Goal: Information Seeking & Learning: Learn about a topic

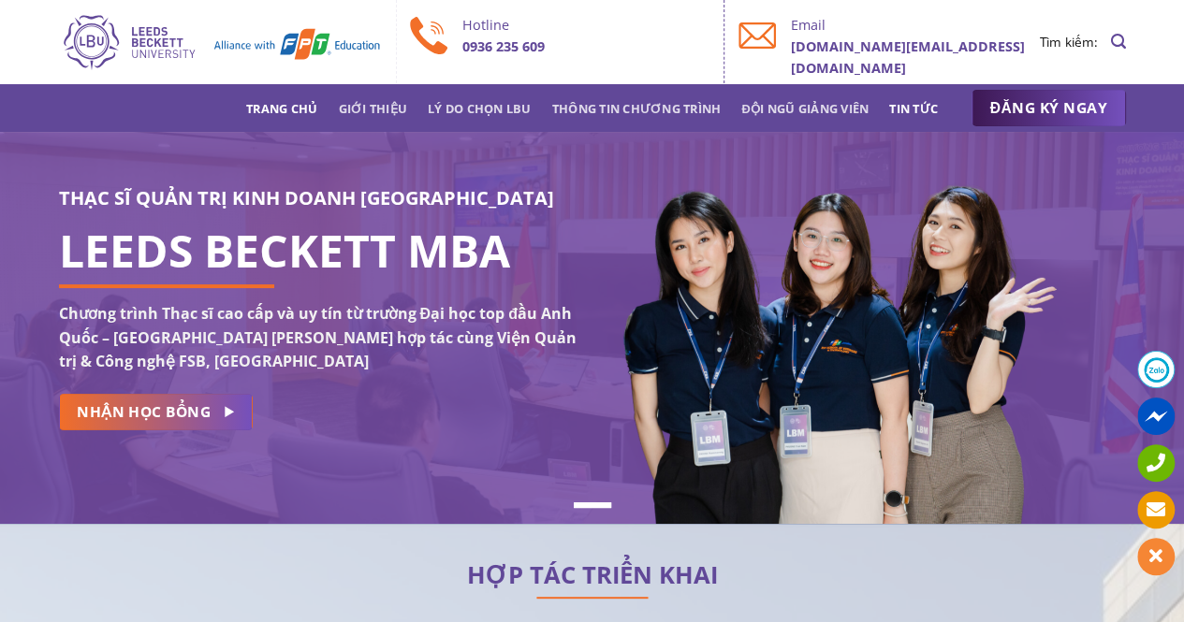
click at [909, 102] on link "Tin tức" at bounding box center [913, 109] width 49 height 34
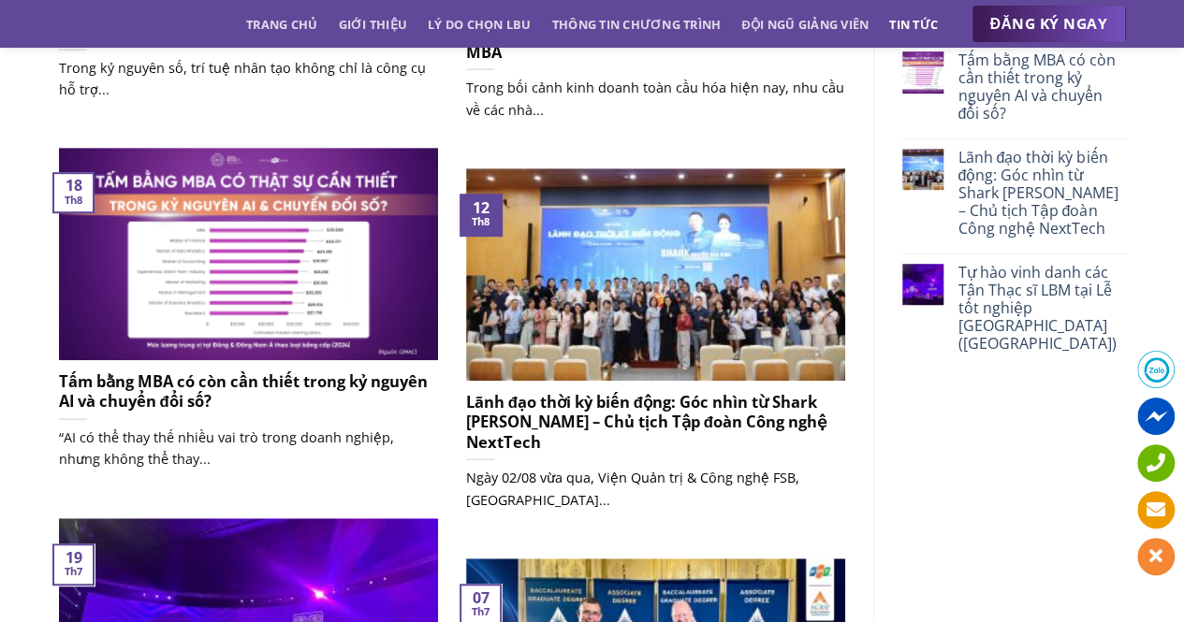
scroll to position [390, 0]
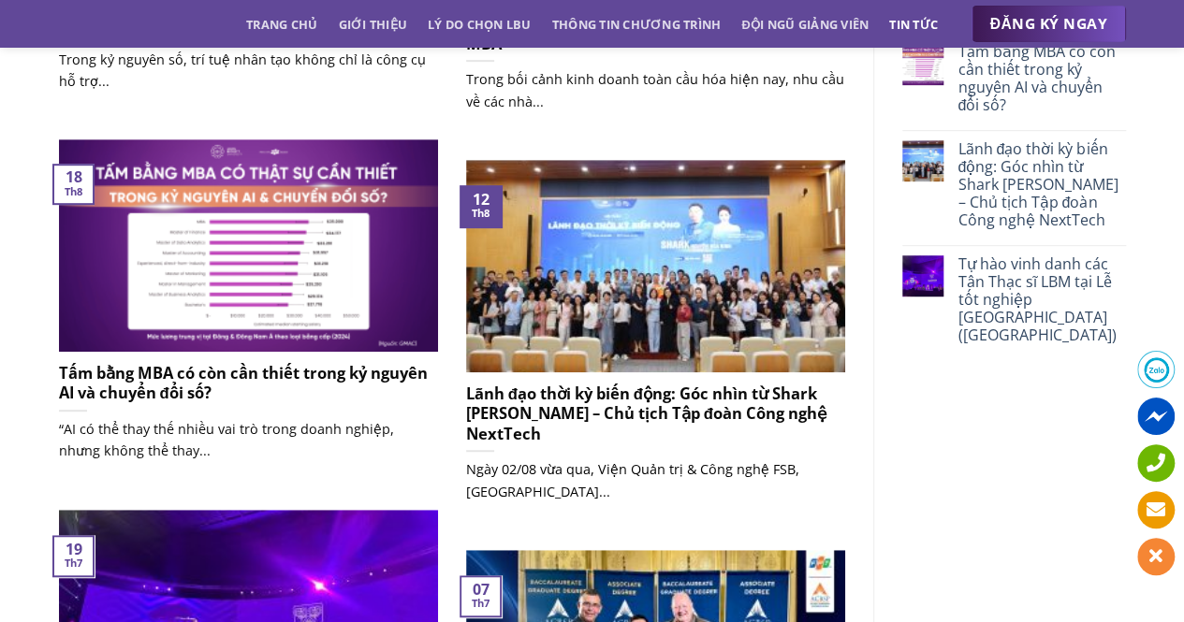
click at [565, 409] on h5 "Lãnh đạo thời kỳ biến động: Góc nhìn từ Shark [PERSON_NAME] – Chủ tịch Tập đoàn…" at bounding box center [655, 414] width 379 height 61
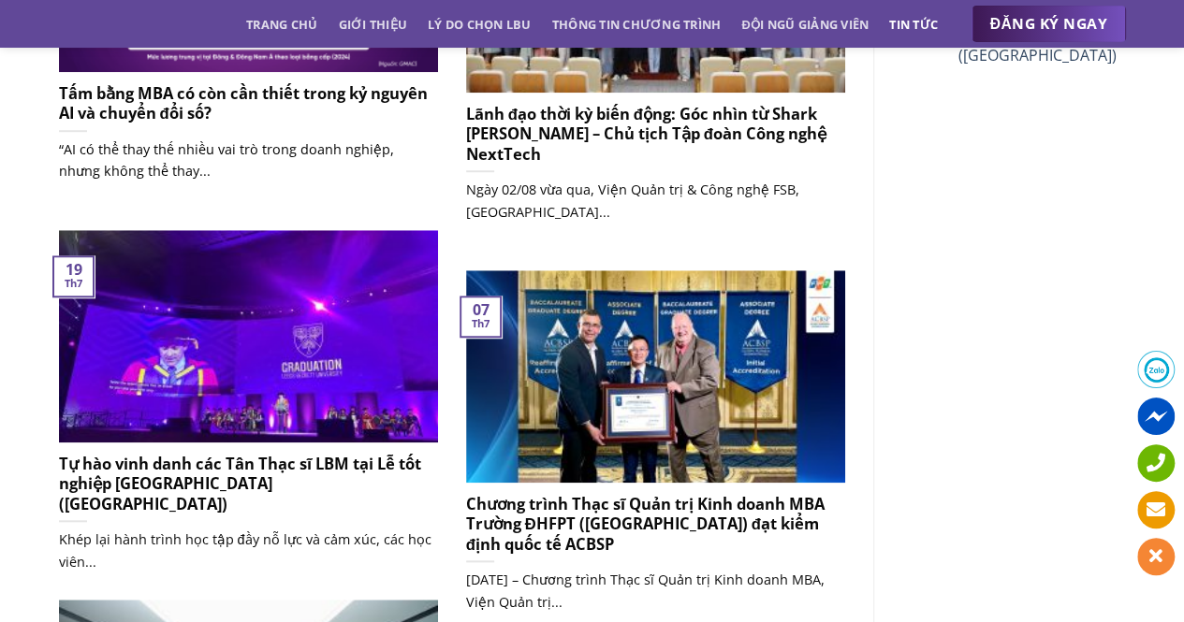
scroll to position [0, 0]
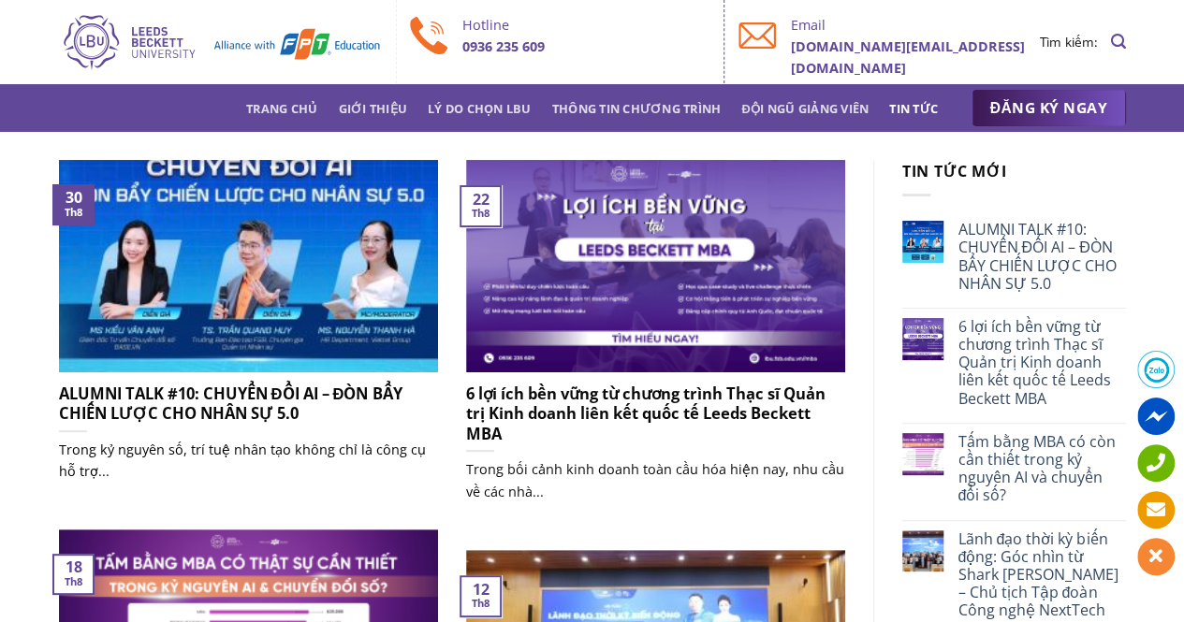
click at [274, 415] on h5 "ALUMNI TALK #10: CHUYỂN ĐỔI AI – ĐÒN BẨY CHIẾN LƯỢC CHO NHÂN SỰ 5.0" at bounding box center [248, 404] width 379 height 40
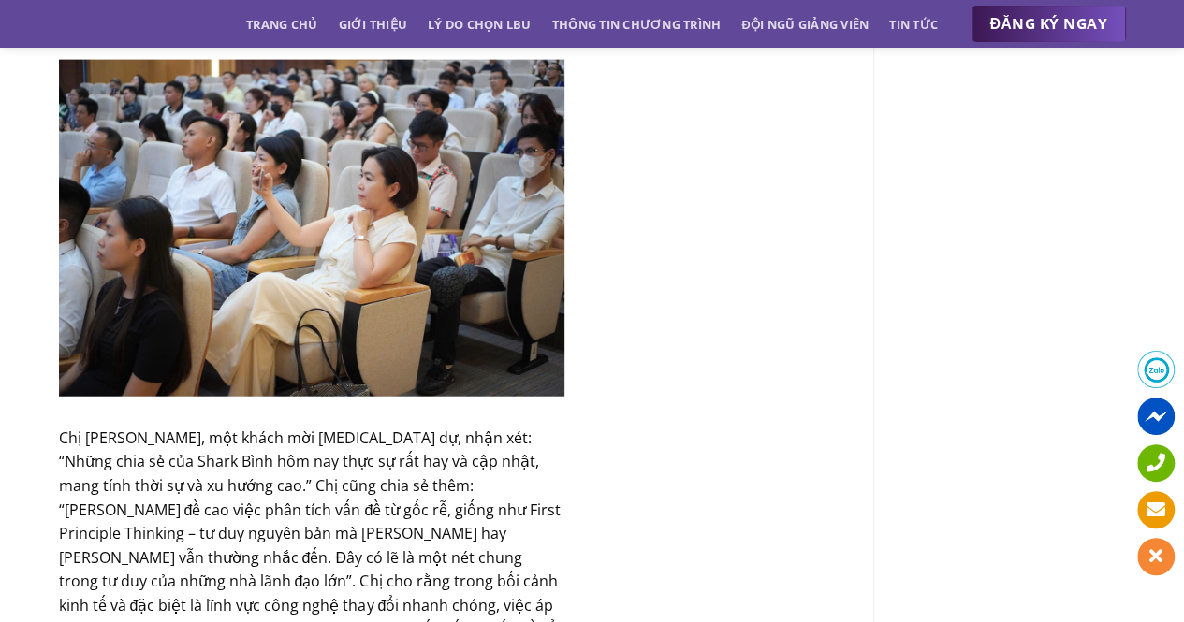
scroll to position [2091, 0]
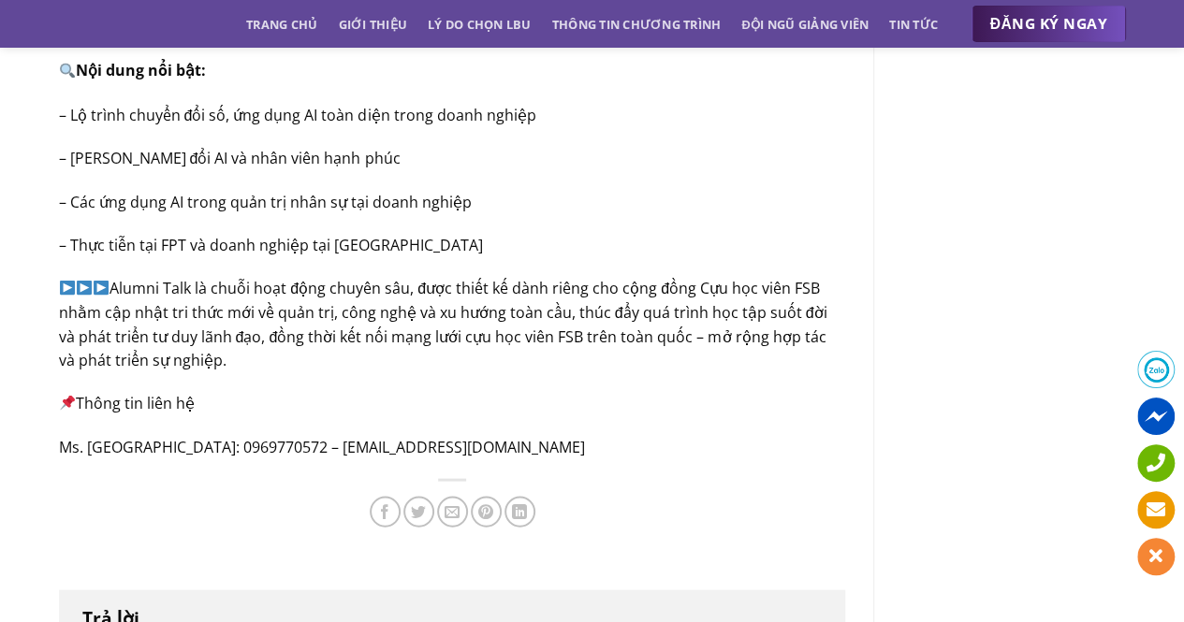
scroll to position [1698, 0]
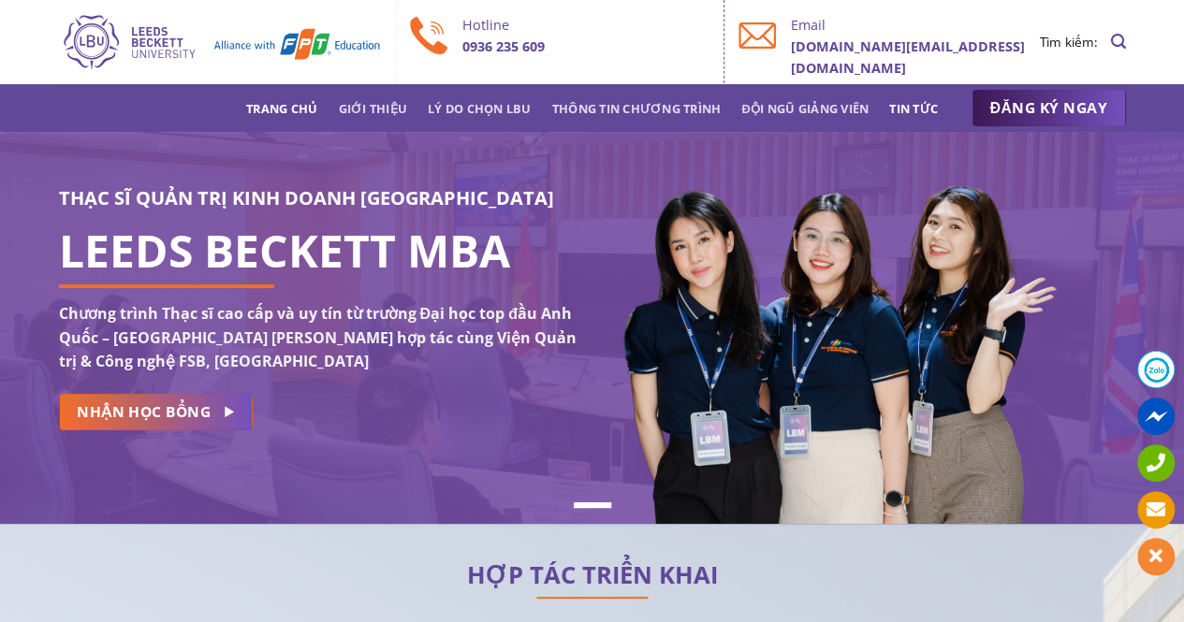
click at [919, 95] on link "Tin tức" at bounding box center [913, 109] width 49 height 34
